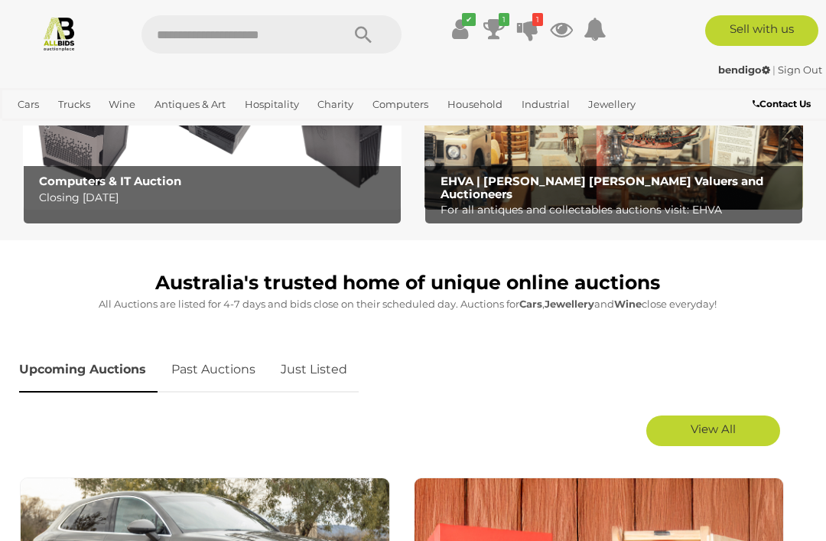
scroll to position [506, 0]
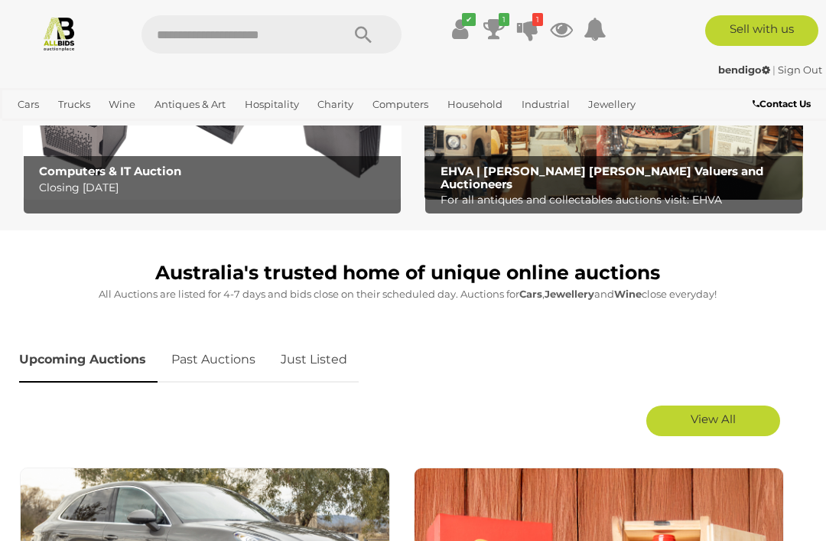
click at [724, 415] on span "View All" at bounding box center [713, 418] width 45 height 15
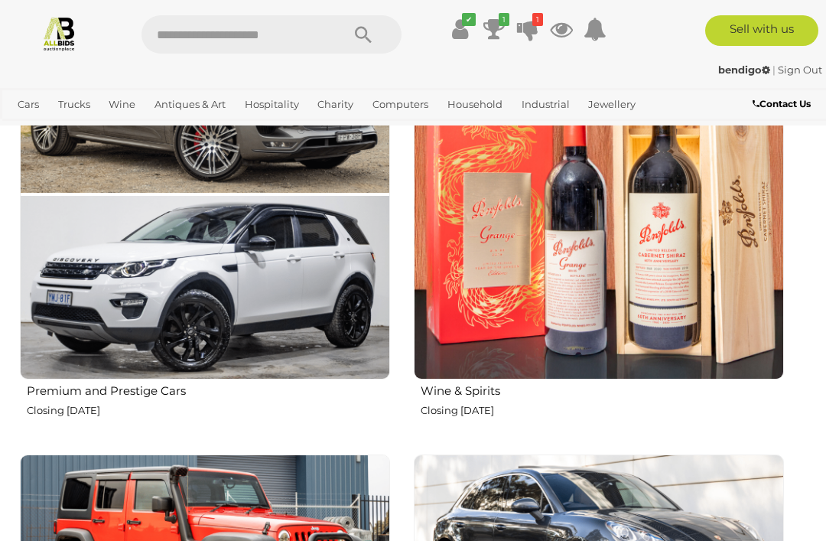
scroll to position [962, 0]
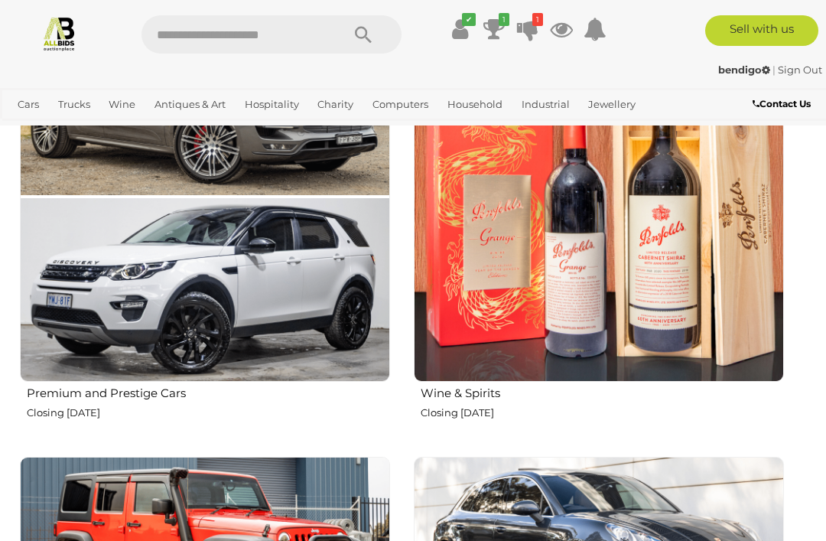
click at [629, 269] on img at bounding box center [599, 196] width 370 height 370
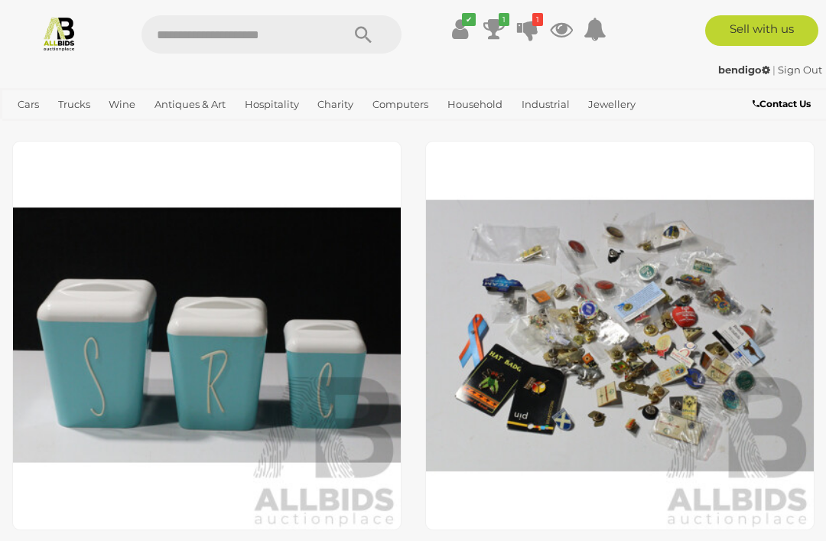
scroll to position [9500, 0]
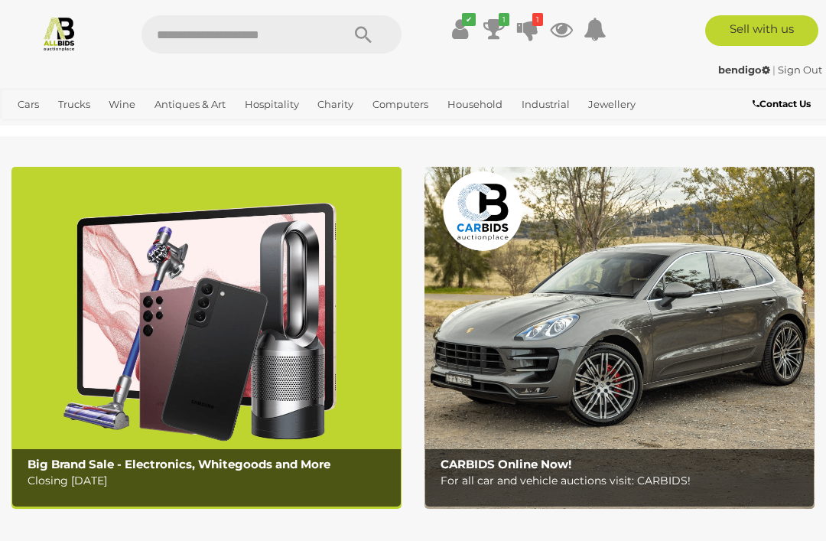
click at [530, 23] on icon at bounding box center [527, 29] width 21 height 28
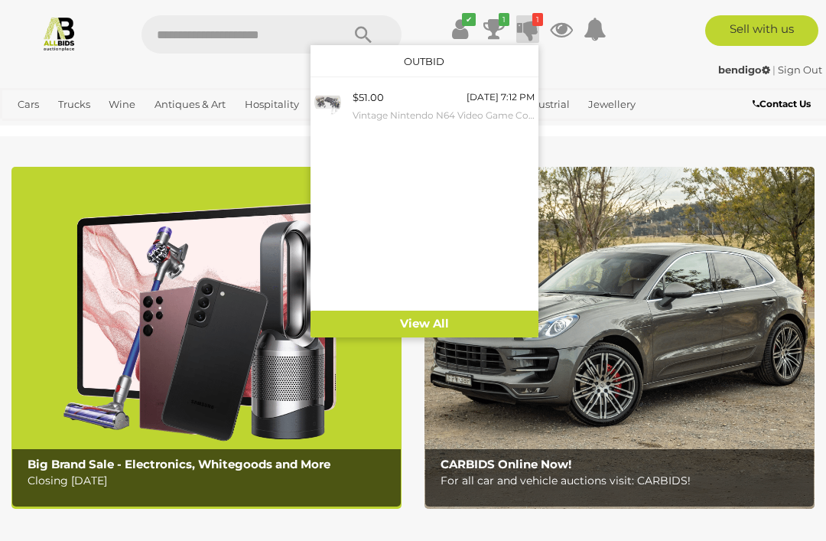
click at [438, 332] on link "View All" at bounding box center [424, 323] width 228 height 27
click at [635, 57] on div "✔ Track & Trace 1 1" at bounding box center [413, 28] width 826 height 57
